Goal: Transaction & Acquisition: Book appointment/travel/reservation

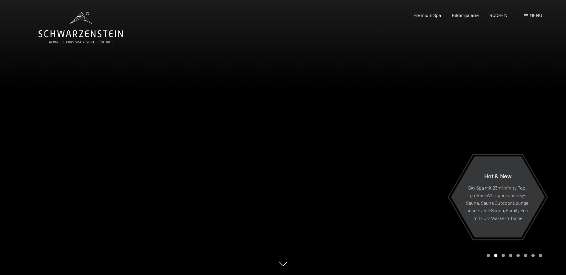
click at [531, 14] on span "Menü" at bounding box center [535, 15] width 13 height 6
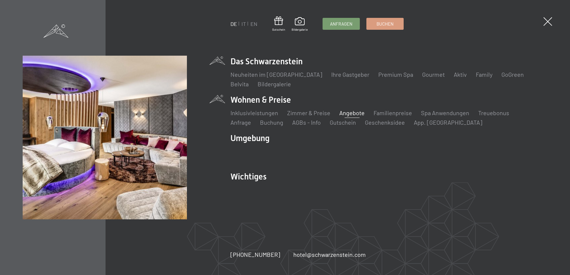
click at [352, 112] on link "Angebote" at bounding box center [351, 112] width 25 height 7
click at [355, 112] on link "Angebote" at bounding box center [351, 112] width 25 height 7
click at [350, 114] on link "Angebote" at bounding box center [351, 112] width 25 height 7
click at [352, 111] on link "Angebote" at bounding box center [351, 112] width 25 height 7
click at [343, 112] on link "Angebote" at bounding box center [351, 112] width 25 height 7
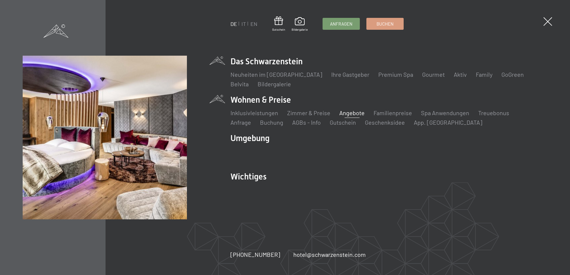
click at [343, 112] on link "Angebote" at bounding box center [351, 112] width 25 height 7
click at [344, 113] on link "Angebote" at bounding box center [351, 112] width 25 height 7
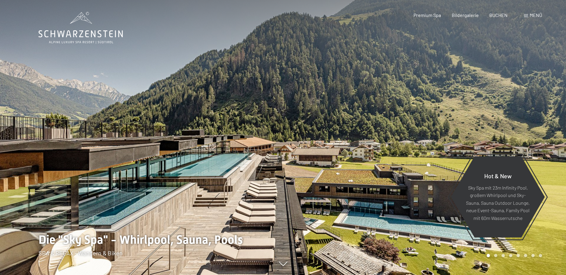
click at [530, 12] on span "Menü" at bounding box center [535, 15] width 13 height 6
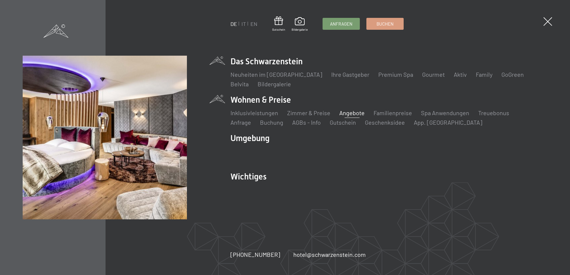
click at [349, 112] on link "Angebote" at bounding box center [351, 112] width 25 height 7
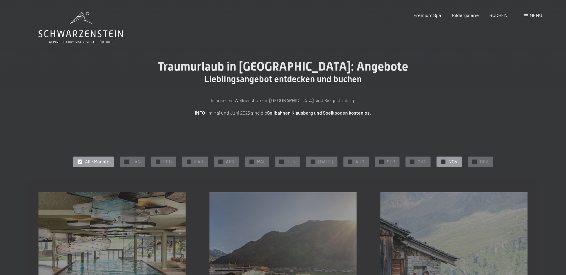
click at [436, 160] on div "✓ NOV" at bounding box center [448, 162] width 25 height 10
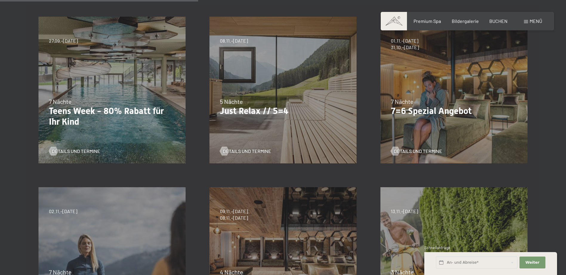
scroll to position [268, 0]
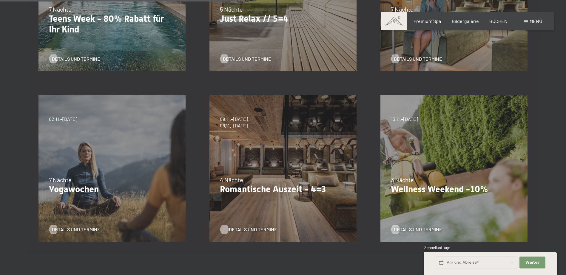
click at [239, 227] on span "Details und Termine" at bounding box center [253, 230] width 48 height 7
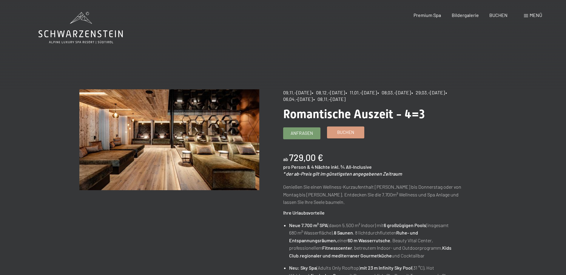
click at [344, 138] on link "Buchen" at bounding box center [345, 132] width 37 height 11
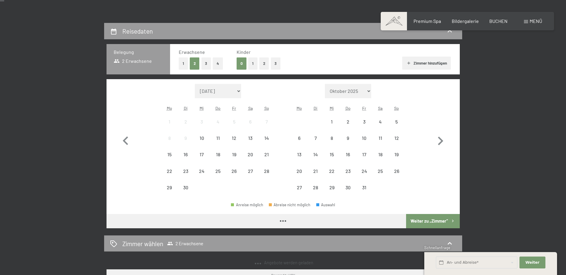
scroll to position [149, 0]
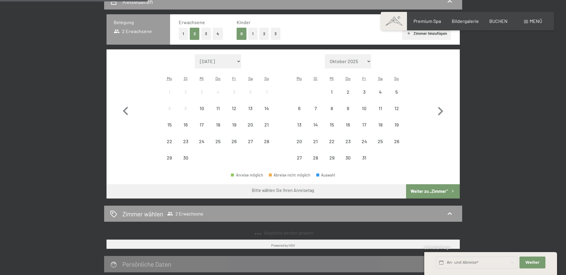
select select "[DATE]"
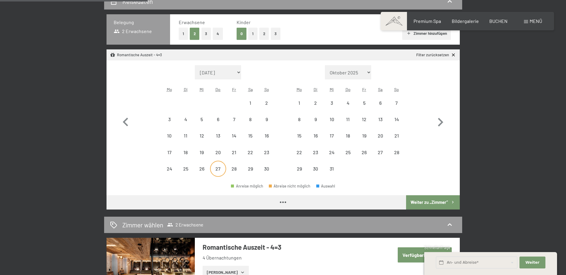
select select "[DATE]"
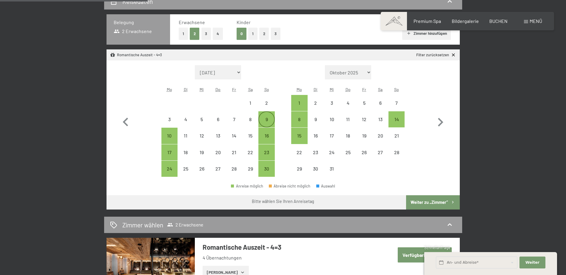
click at [269, 120] on div "9" at bounding box center [266, 124] width 15 height 15
select select "[DATE]"
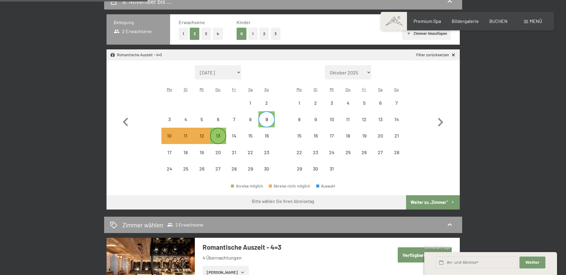
click at [216, 138] on div "13" at bounding box center [217, 141] width 15 height 15
select select "[DATE]"
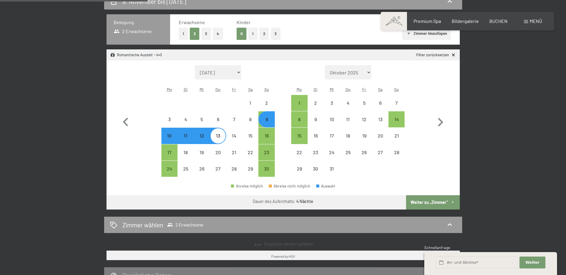
select select "[DATE]"
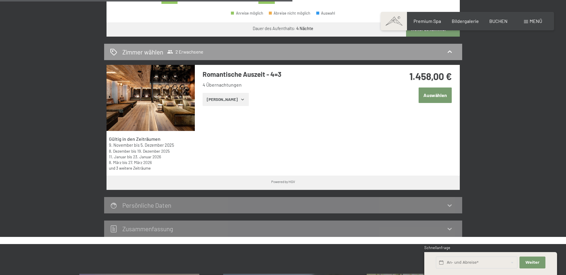
scroll to position [358, 0]
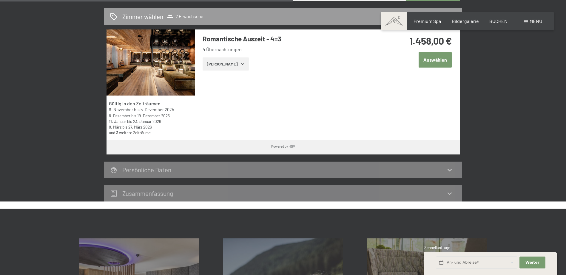
click at [434, 60] on button "Auswählen" at bounding box center [434, 59] width 33 height 15
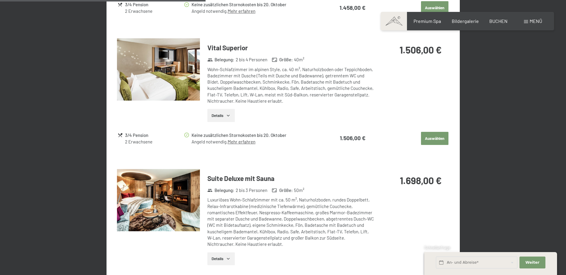
scroll to position [617, 0]
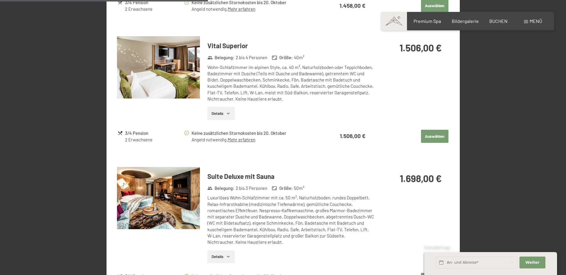
click at [433, 137] on button "Auswählen" at bounding box center [434, 136] width 27 height 13
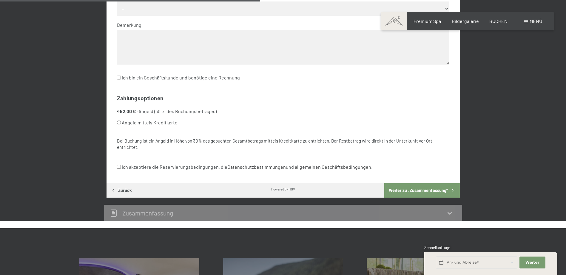
scroll to position [321, 0]
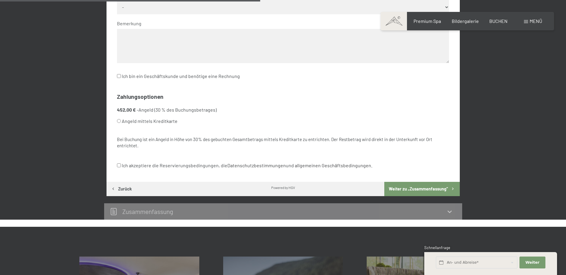
click at [119, 120] on input "Angeld mittels Kreditkarte" at bounding box center [119, 121] width 4 height 4
radio input "true"
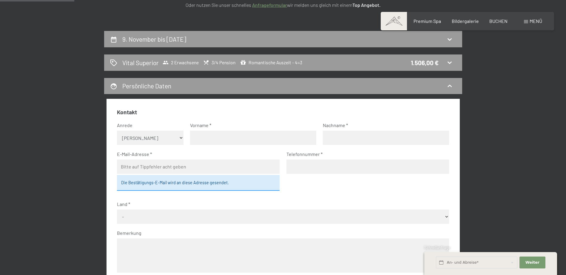
scroll to position [142, 0]
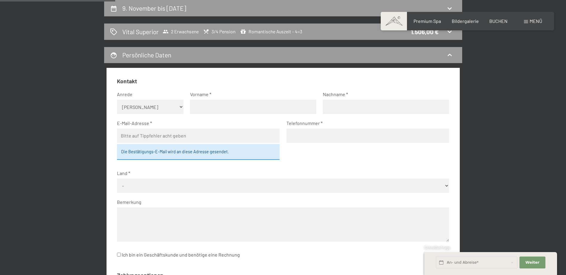
click at [151, 108] on select "Keine Angabe Frau [PERSON_NAME]" at bounding box center [150, 107] width 66 height 14
select select "f"
click at [117, 100] on select "Keine Angabe Frau [PERSON_NAME]" at bounding box center [150, 107] width 66 height 14
click at [194, 108] on input "text" at bounding box center [253, 107] width 126 height 14
type input "Corinna"
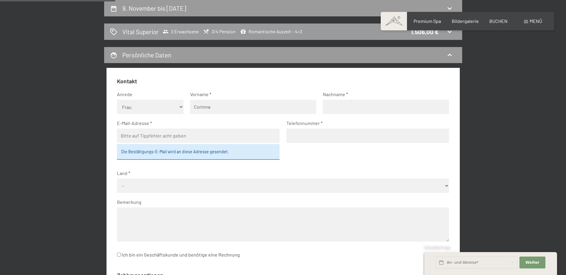
type input "Petutschnig"
type input "[EMAIL_ADDRESS][PERSON_NAME][DOMAIN_NAME]"
type input "06767715644"
select select "AUT"
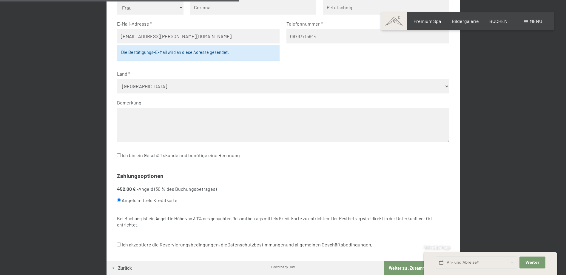
scroll to position [321, 0]
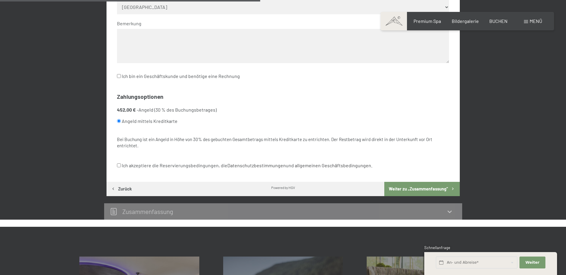
click at [120, 165] on input "Ich akzeptiere die Reservierungsbedingungen, die Datenschutzbestimmungen und al…" at bounding box center [119, 166] width 4 height 4
checkbox input "true"
click at [419, 191] on button "Weiter zu „Zusammen­fassung“" at bounding box center [421, 189] width 75 height 14
